Goal: Task Accomplishment & Management: Manage account settings

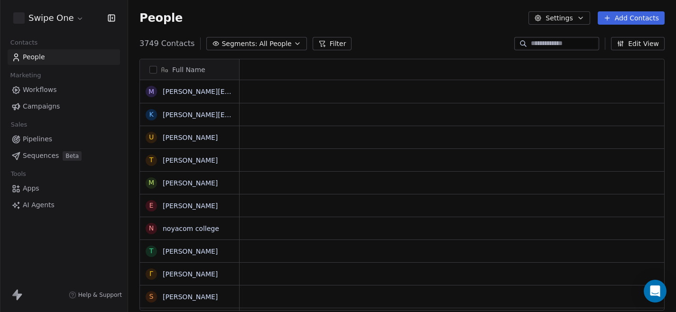
scroll to position [0, 0]
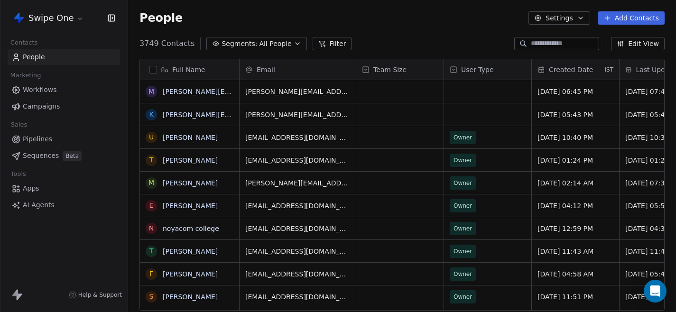
click at [71, 20] on html "Swipe One Contacts People Marketing Workflows Campaigns Sales Pipelines Sequenc…" at bounding box center [338, 156] width 676 height 312
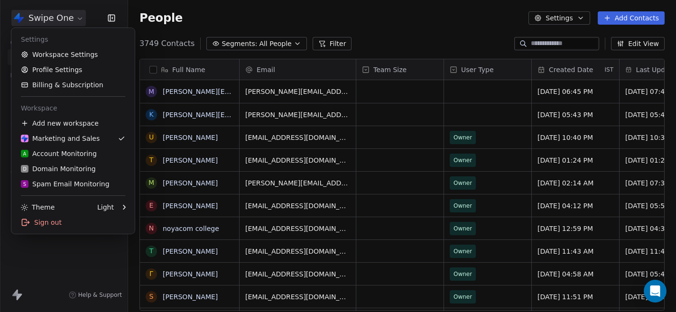
click at [549, 43] on html "Swipe One Contacts People Marketing Workflows Campaigns Sales Pipelines Sequenc…" at bounding box center [338, 156] width 676 height 312
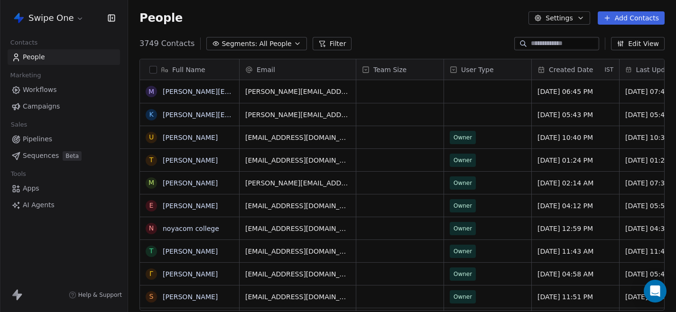
click at [550, 46] on input at bounding box center [564, 43] width 66 height 9
paste input "**********"
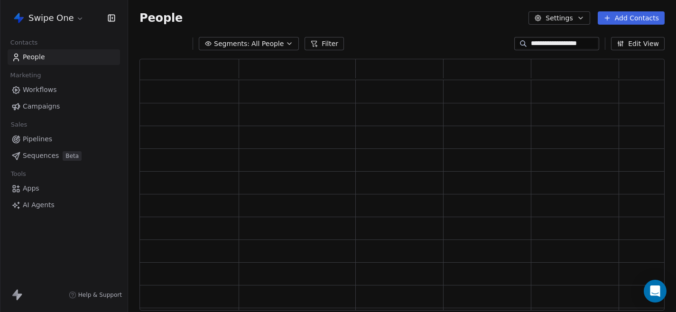
scroll to position [252, 525]
type input "**********"
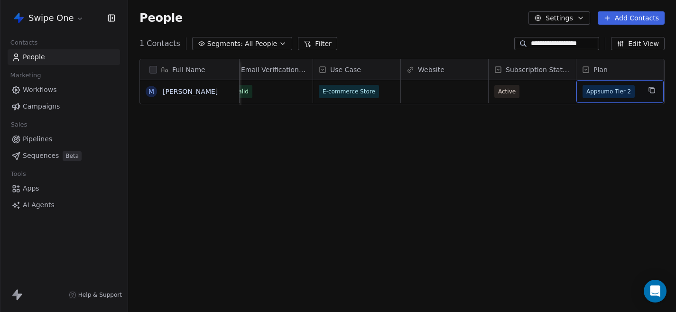
scroll to position [0, 657]
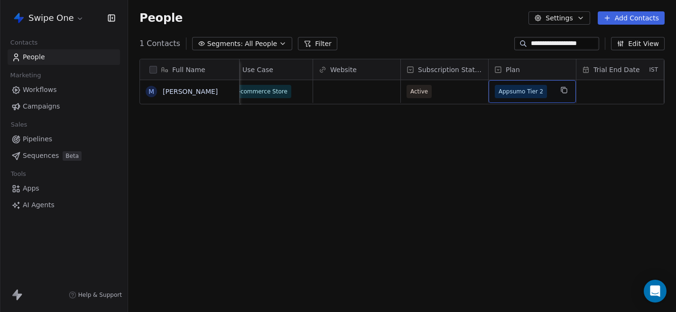
click at [546, 90] on span "Appsumo Tier 2" at bounding box center [524, 91] width 58 height 13
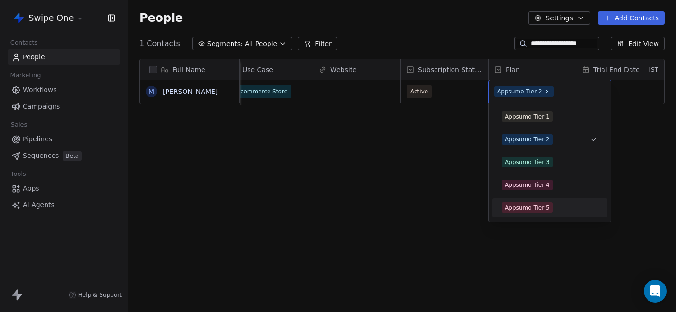
scroll to position [22, 0]
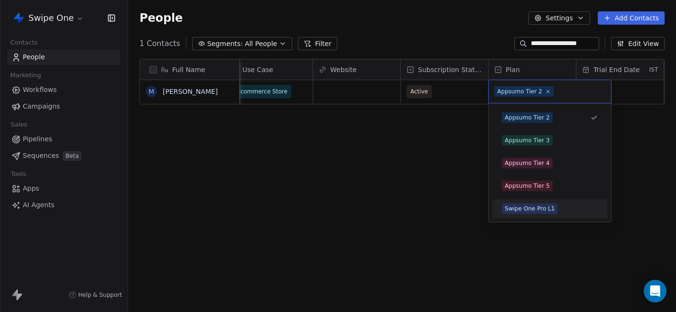
click at [532, 212] on div "Swipe One Pro L1" at bounding box center [530, 208] width 50 height 9
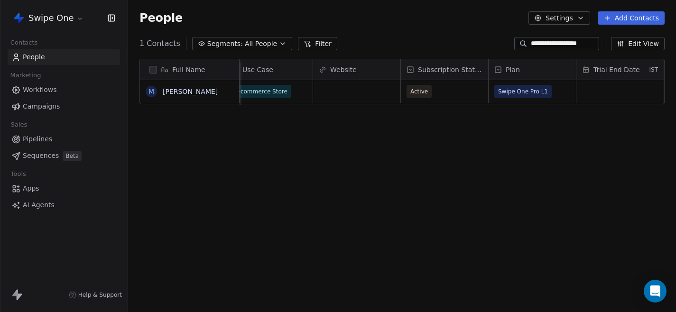
click at [426, 197] on div "Full Name M [PERSON_NAME] Last Updated Date IST Email Marketing Consent Email V…" at bounding box center [402, 188] width 548 height 275
click at [80, 56] on link "People" at bounding box center [64, 57] width 112 height 16
click at [73, 62] on link "People" at bounding box center [64, 57] width 112 height 16
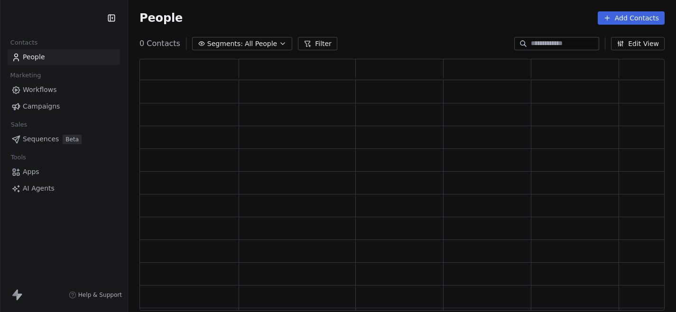
scroll to position [252, 525]
